Goal: Information Seeking & Learning: Learn about a topic

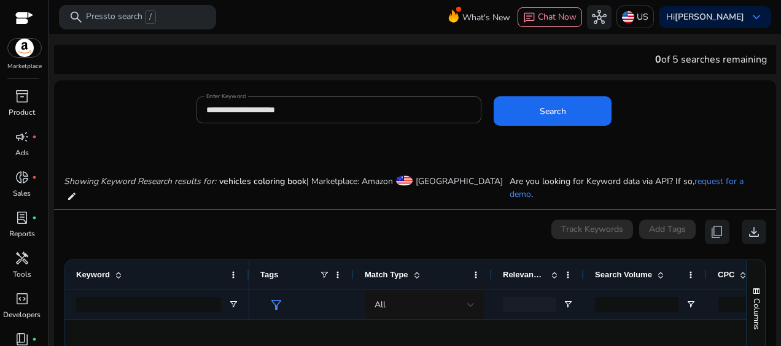
scroll to position [0, 193]
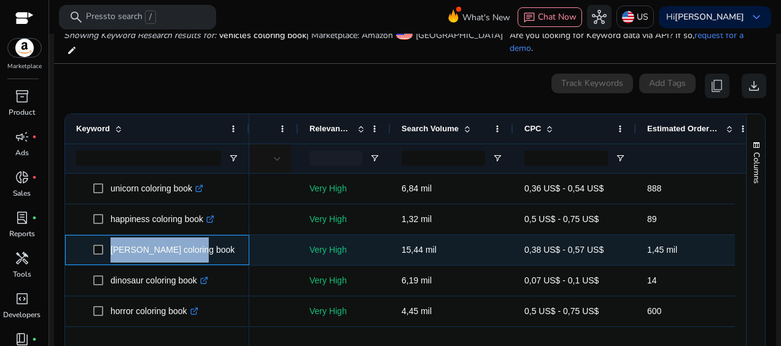
drag, startPoint x: 189, startPoint y: 236, endPoint x: 107, endPoint y: 246, distance: 81.6
click at [107, 246] on span "[PERSON_NAME] coloring book .st0{fill:#2c8af8}" at bounding box center [165, 250] width 145 height 25
copy span "[PERSON_NAME] coloring book"
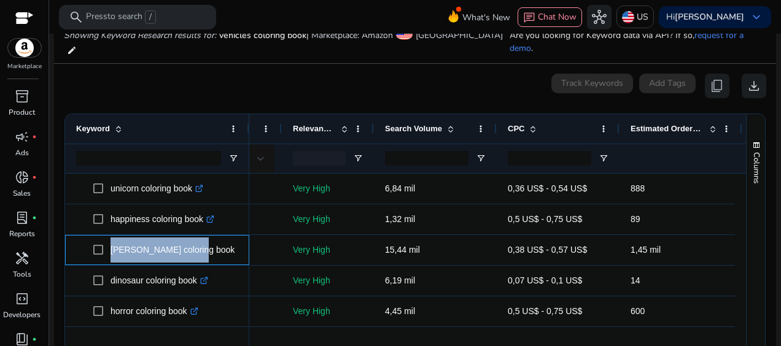
scroll to position [0, 0]
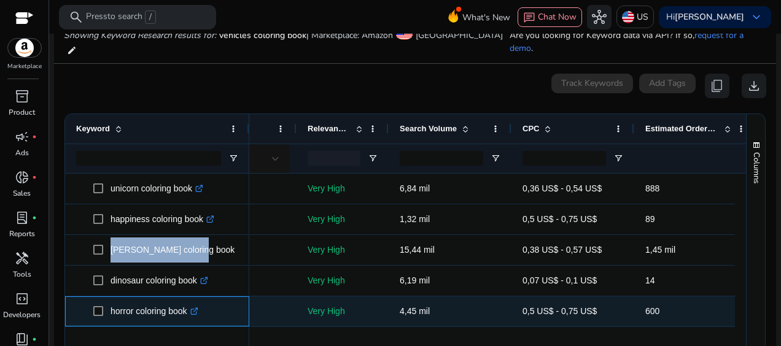
click at [97, 300] on span "horror coloring book .st0{fill:#2c8af8}" at bounding box center [165, 311] width 145 height 25
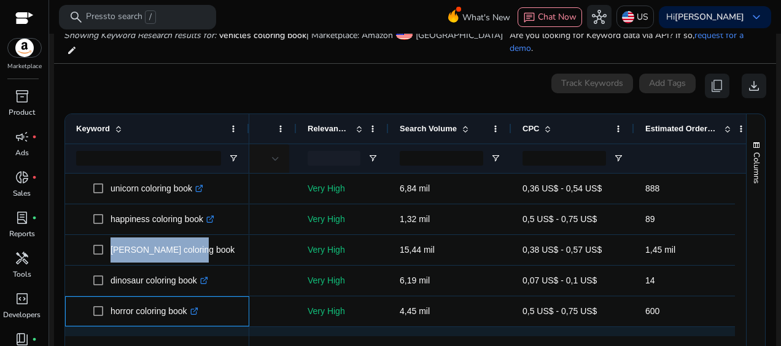
copy span "horror coloring book"
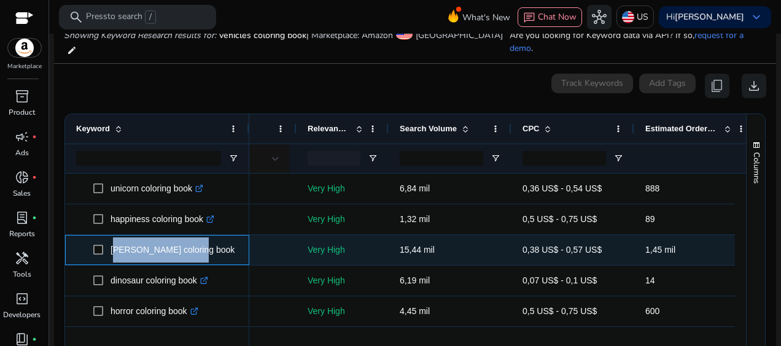
drag, startPoint x: 188, startPoint y: 238, endPoint x: 110, endPoint y: 232, distance: 78.3
click at [111, 238] on p "[PERSON_NAME] coloring book .st0{fill:#2c8af8}" at bounding box center [178, 250] width 135 height 25
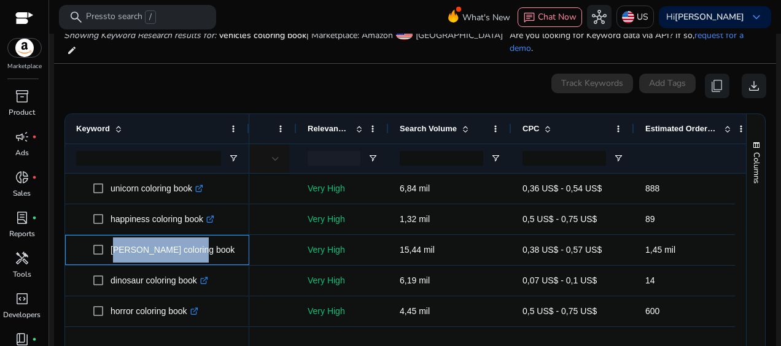
copy p "[PERSON_NAME] coloring book"
drag, startPoint x: 429, startPoint y: 329, endPoint x: 394, endPoint y: 328, distance: 34.4
click at [394, 337] on div at bounding box center [467, 342] width 826 height 11
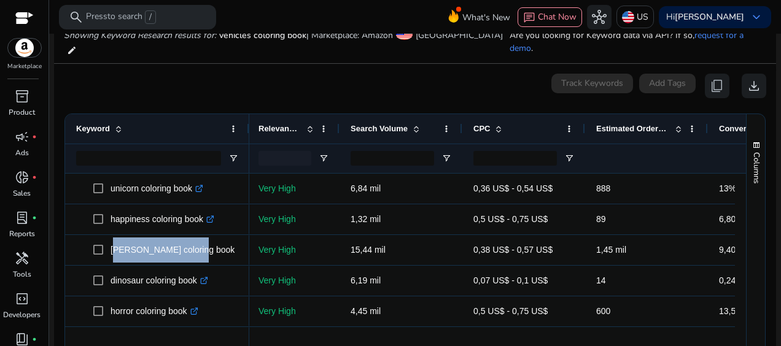
scroll to position [0, 249]
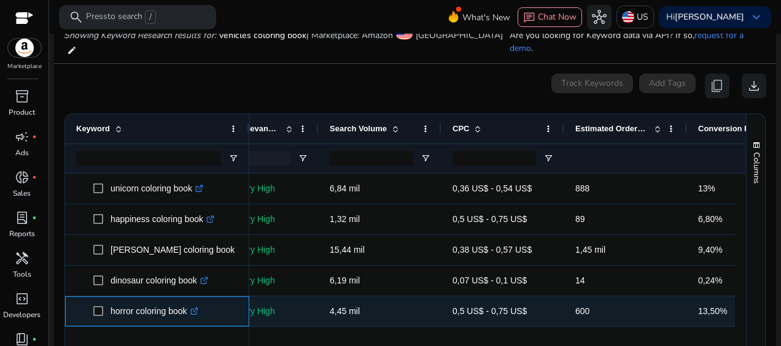
click at [172, 302] on p "horror coloring book .st0{fill:#2c8af8}" at bounding box center [155, 311] width 88 height 25
drag, startPoint x: 189, startPoint y: 300, endPoint x: 112, endPoint y: 305, distance: 77.5
click at [112, 305] on p "horror coloring book .st0{fill:#2c8af8}" at bounding box center [155, 311] width 88 height 25
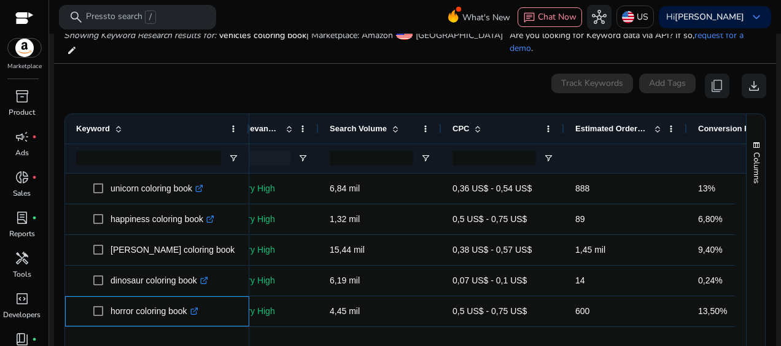
copy p "horror coloring book"
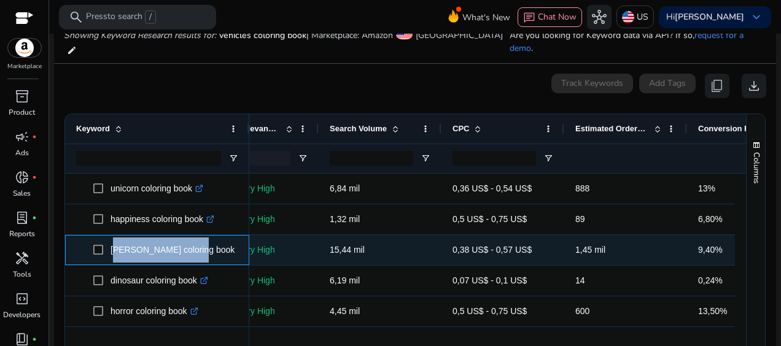
drag, startPoint x: 189, startPoint y: 237, endPoint x: 109, endPoint y: 237, distance: 79.8
click at [109, 238] on span "[PERSON_NAME] coloring book .st0{fill:#2c8af8}" at bounding box center [165, 250] width 145 height 25
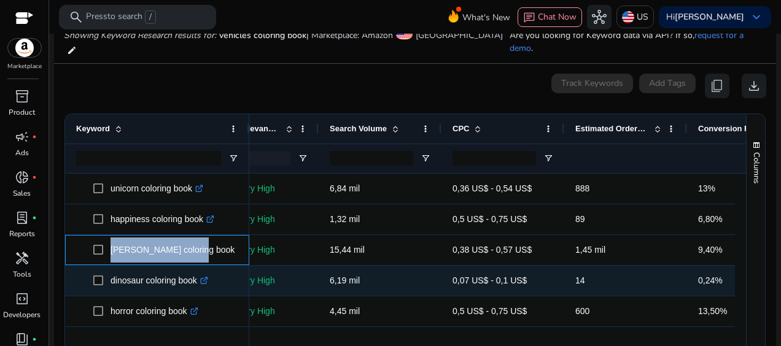
copy span "[PERSON_NAME] coloring book"
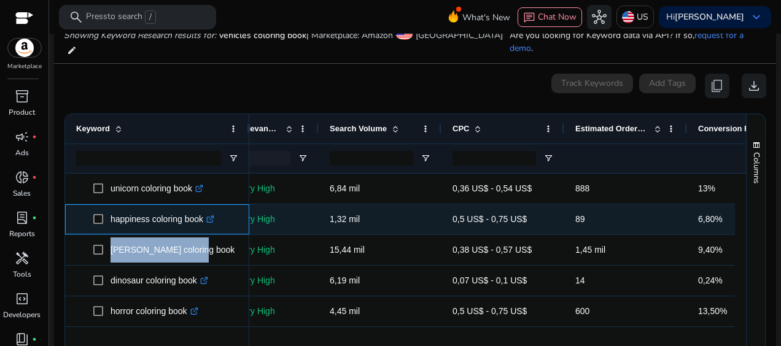
drag, startPoint x: 204, startPoint y: 207, endPoint x: 115, endPoint y: 207, distance: 89.0
click at [115, 207] on p "happiness coloring book .st0{fill:#2c8af8}" at bounding box center [163, 219] width 104 height 25
copy p "appiness coloring book"
